Goal: Navigation & Orientation: Find specific page/section

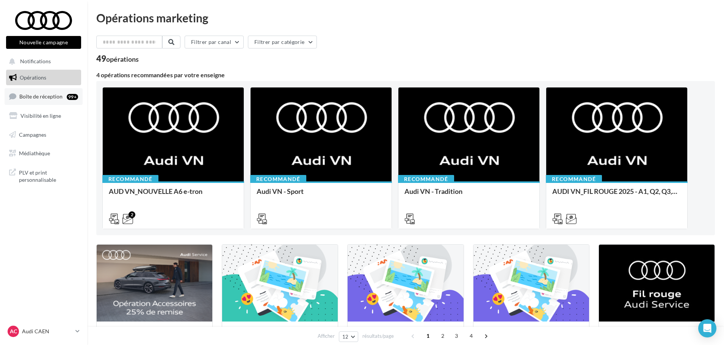
click at [58, 100] on link "Boîte de réception 99+" at bounding box center [44, 96] width 78 height 16
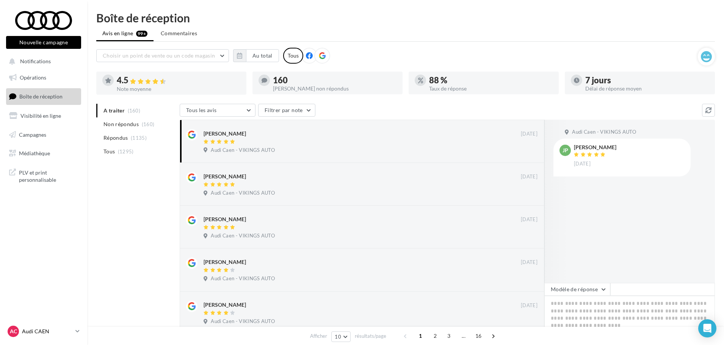
click at [42, 328] on p "Audi CAEN" at bounding box center [47, 332] width 50 height 8
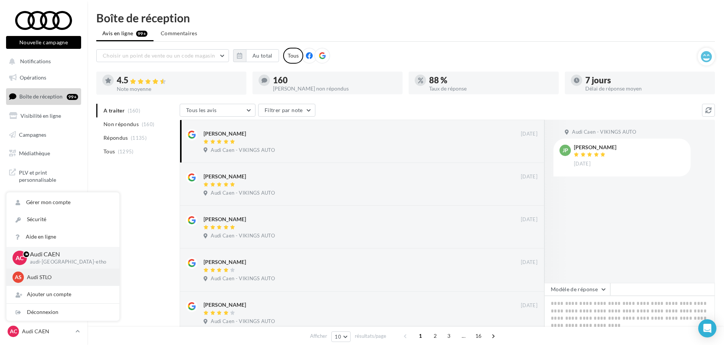
click at [46, 278] on p "Audi STLO" at bounding box center [68, 278] width 83 height 8
